Goal: Task Accomplishment & Management: Manage account settings

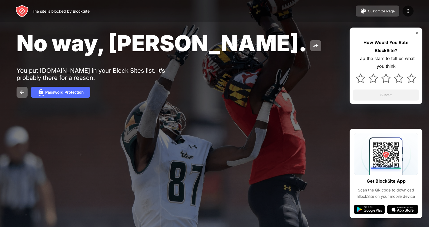
click at [384, 15] on button "Customize Page" at bounding box center [378, 11] width 44 height 11
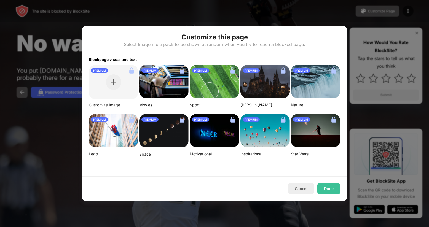
click at [121, 82] on div "PREMIUM" at bounding box center [113, 82] width 49 height 34
click at [338, 19] on div at bounding box center [214, 113] width 429 height 227
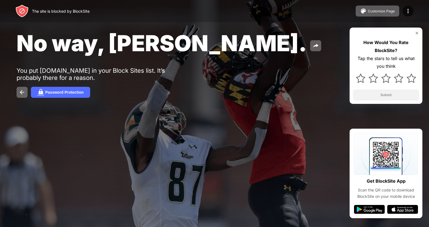
click at [67, 71] on div "You put instagram.com in your Block Sites list. It’s probably there for a reaso…" at bounding box center [102, 74] width 171 height 14
click at [313, 45] on img at bounding box center [316, 46] width 7 height 7
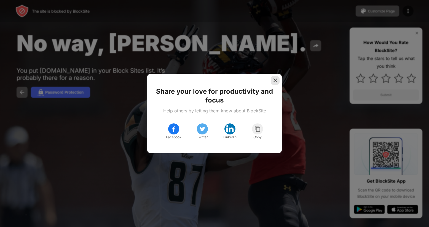
click at [273, 83] on img at bounding box center [276, 81] width 6 height 6
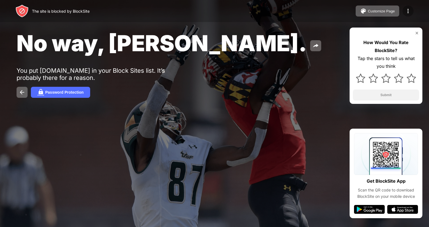
click at [408, 13] on img at bounding box center [408, 11] width 7 height 7
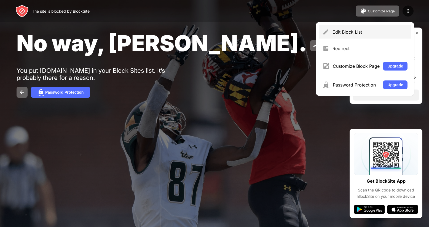
click at [354, 30] on div "Edit Block List" at bounding box center [370, 32] width 75 height 6
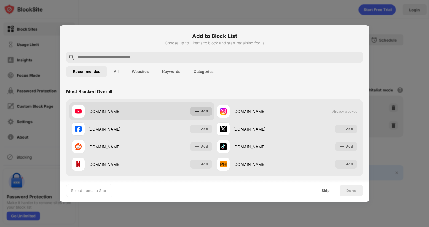
click at [198, 110] on div "Add" at bounding box center [201, 111] width 22 height 9
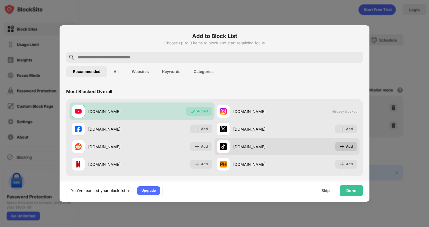
click at [342, 147] on div "Add" at bounding box center [346, 146] width 22 height 9
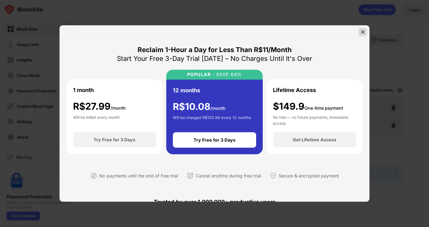
click at [362, 28] on div at bounding box center [363, 32] width 9 height 9
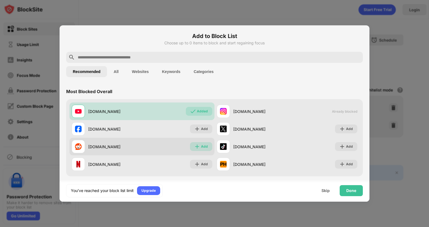
click at [195, 151] on div "Add" at bounding box center [201, 146] width 22 height 9
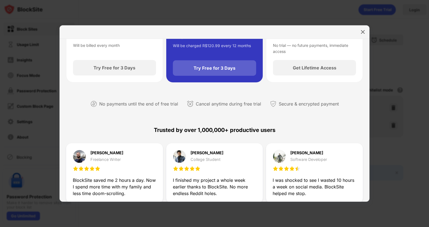
scroll to position [83, 0]
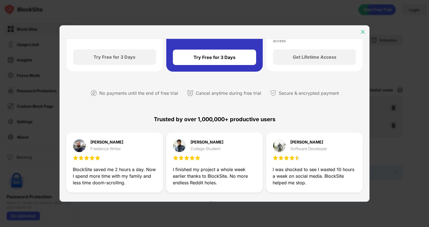
click at [365, 30] on img at bounding box center [363, 32] width 6 height 6
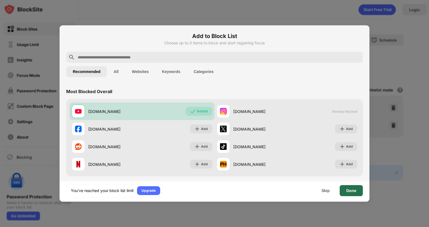
click at [358, 195] on div "Done" at bounding box center [351, 190] width 23 height 11
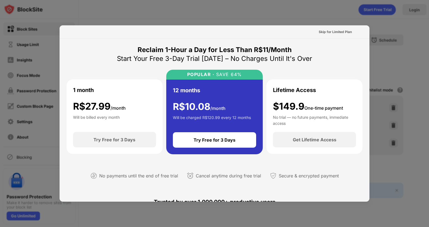
click at [353, 19] on div at bounding box center [214, 113] width 429 height 227
click at [363, 20] on div at bounding box center [214, 113] width 429 height 227
click at [338, 34] on div "Skip for Limited Plan" at bounding box center [335, 32] width 33 height 6
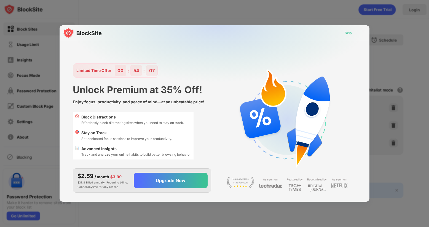
click at [345, 31] on div "Skip" at bounding box center [348, 33] width 7 height 6
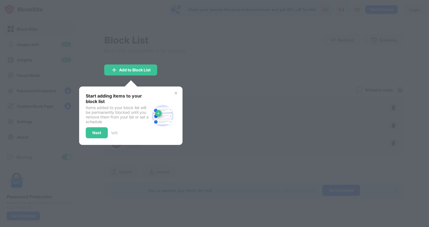
click at [176, 92] on img at bounding box center [176, 93] width 4 height 4
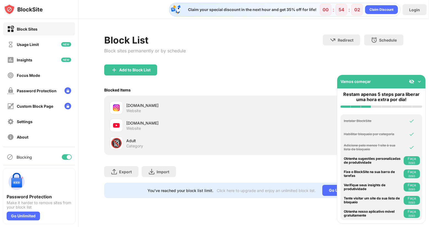
click at [117, 141] on div "🔞" at bounding box center [117, 143] width 12 height 11
